Goal: Understand process/instructions

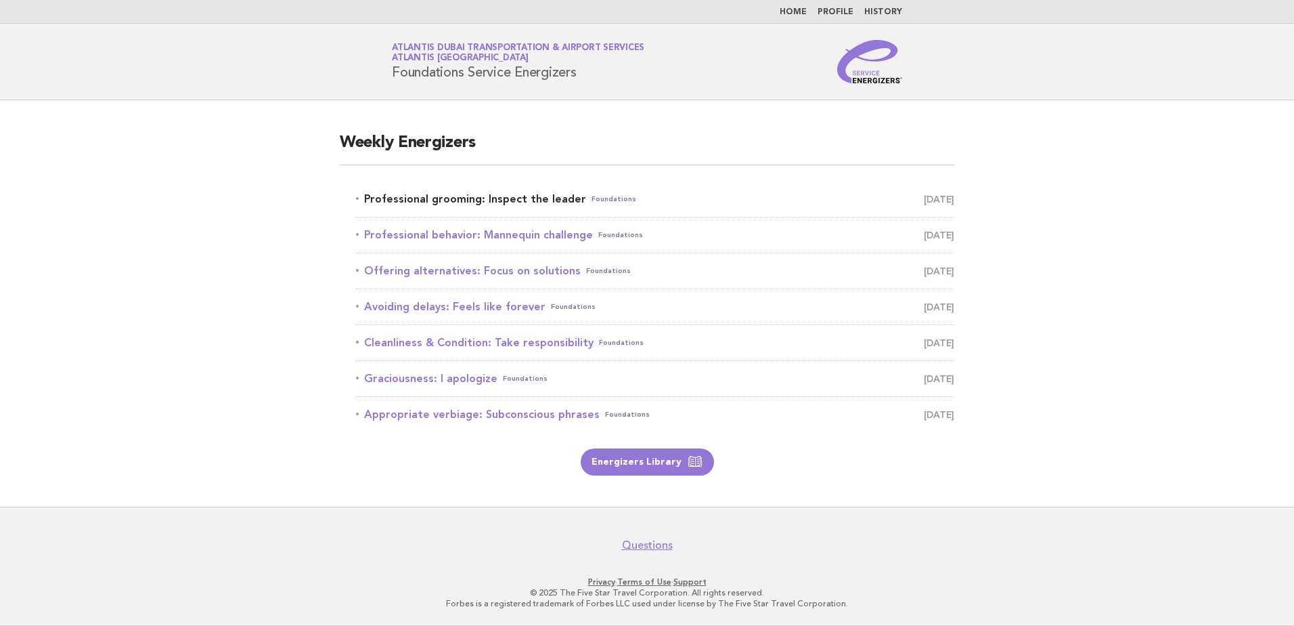
click at [489, 195] on link "Professional grooming: Inspect the leader Foundations [DATE]" at bounding box center [655, 199] width 598 height 19
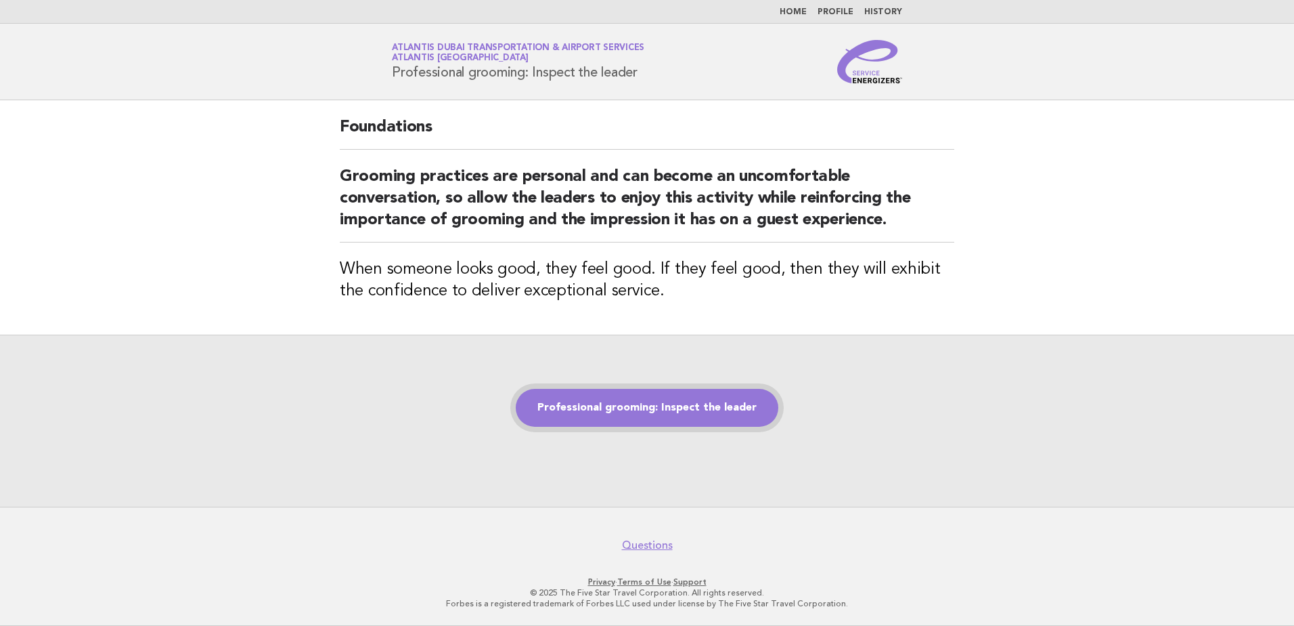
click at [628, 409] on link "Professional grooming: Inspect the leader" at bounding box center [647, 408] width 263 height 38
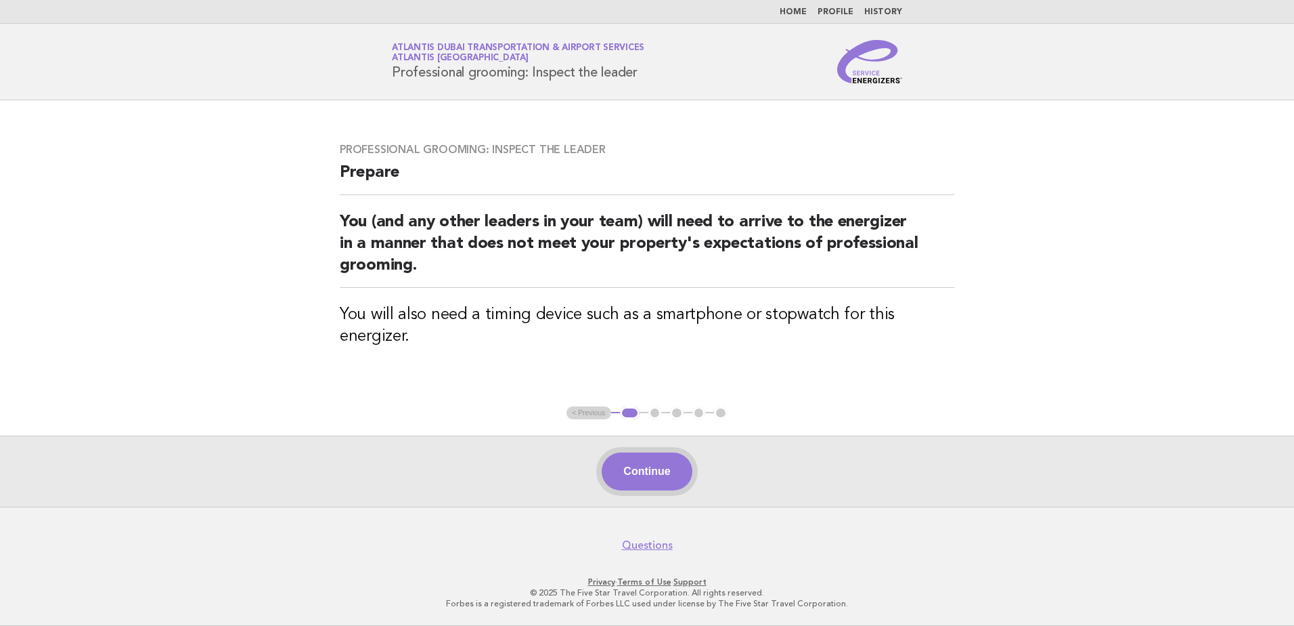
click at [653, 473] on button "Continue" at bounding box center [647, 471] width 90 height 38
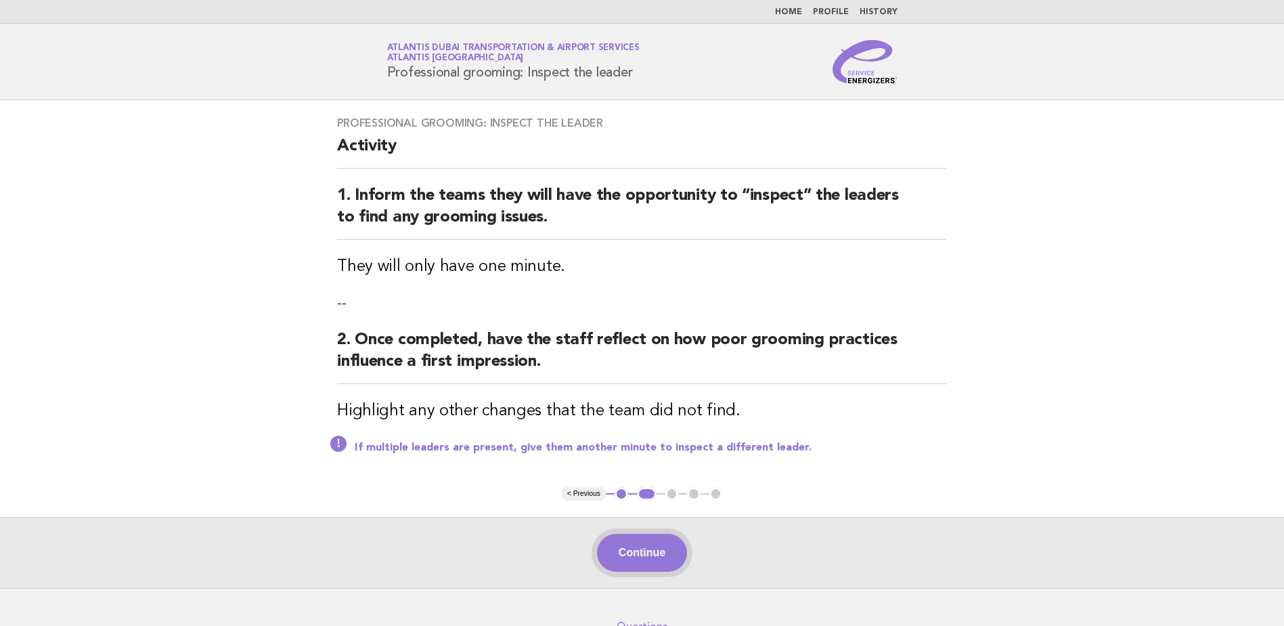
click at [651, 551] on button "Continue" at bounding box center [642, 552] width 90 height 38
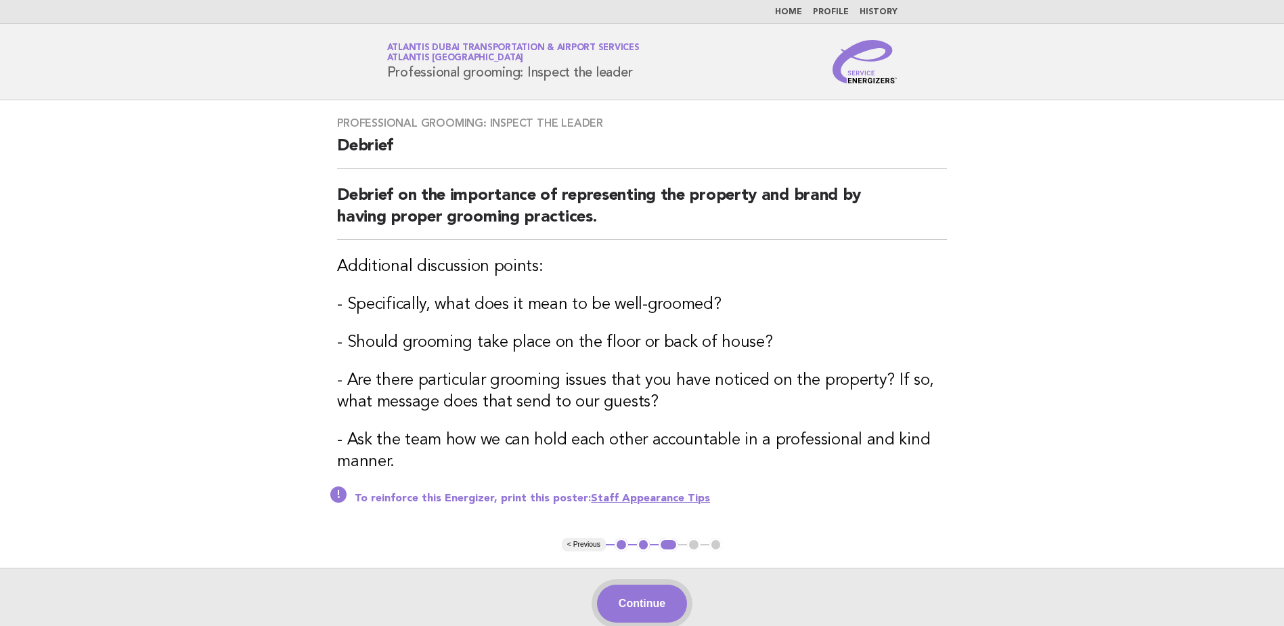
click at [650, 599] on button "Continue" at bounding box center [642, 603] width 90 height 38
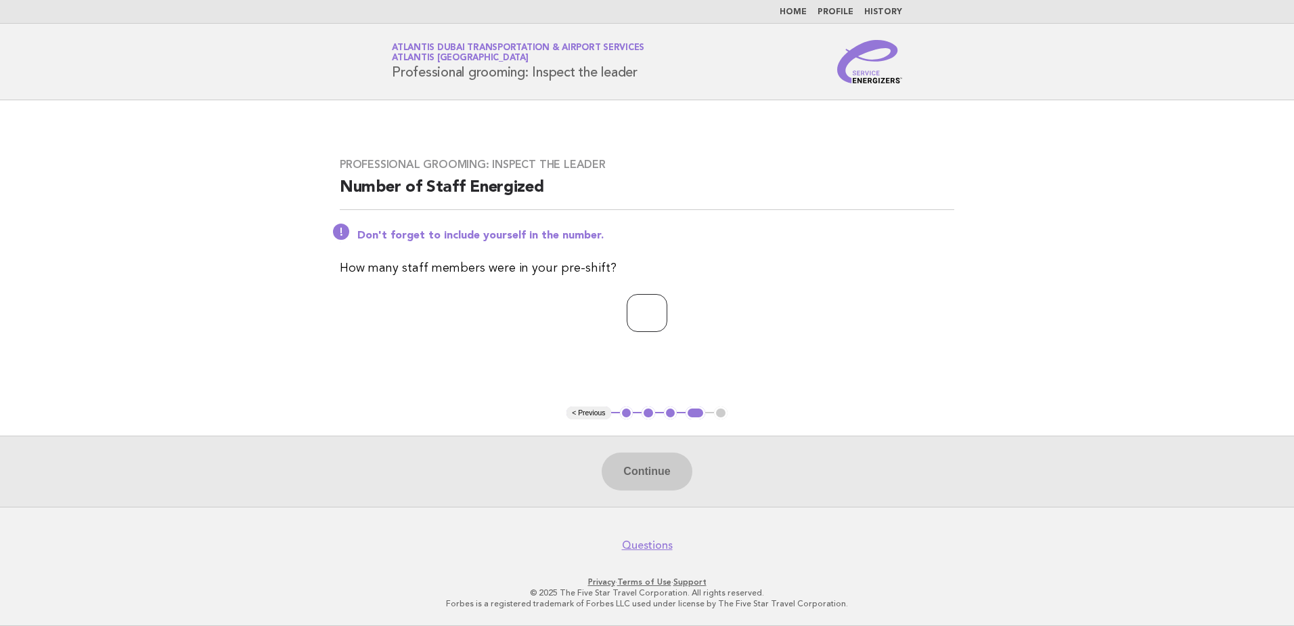
click at [640, 312] on input "number" at bounding box center [647, 313] width 41 height 38
type input "**"
click at [659, 473] on button "Continue" at bounding box center [647, 471] width 90 height 38
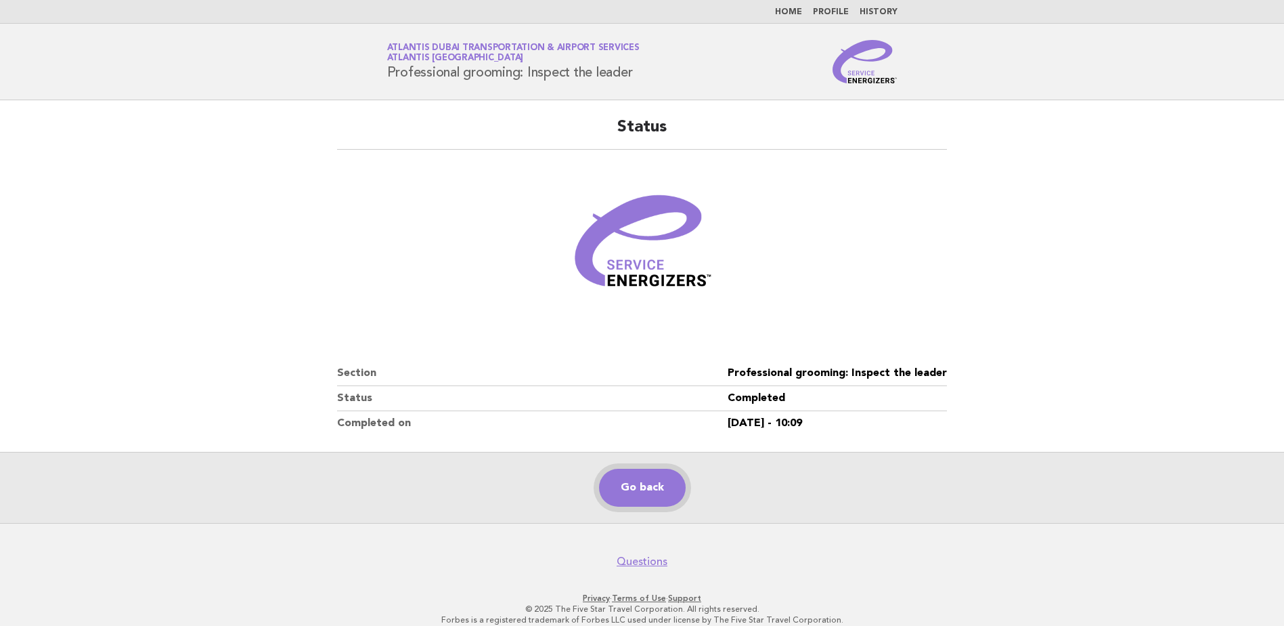
drag, startPoint x: 657, startPoint y: 483, endPoint x: 673, endPoint y: 489, distance: 17.1
click at [657, 483] on link "Go back" at bounding box center [642, 487] width 87 height 38
